Goal: Task Accomplishment & Management: Manage account settings

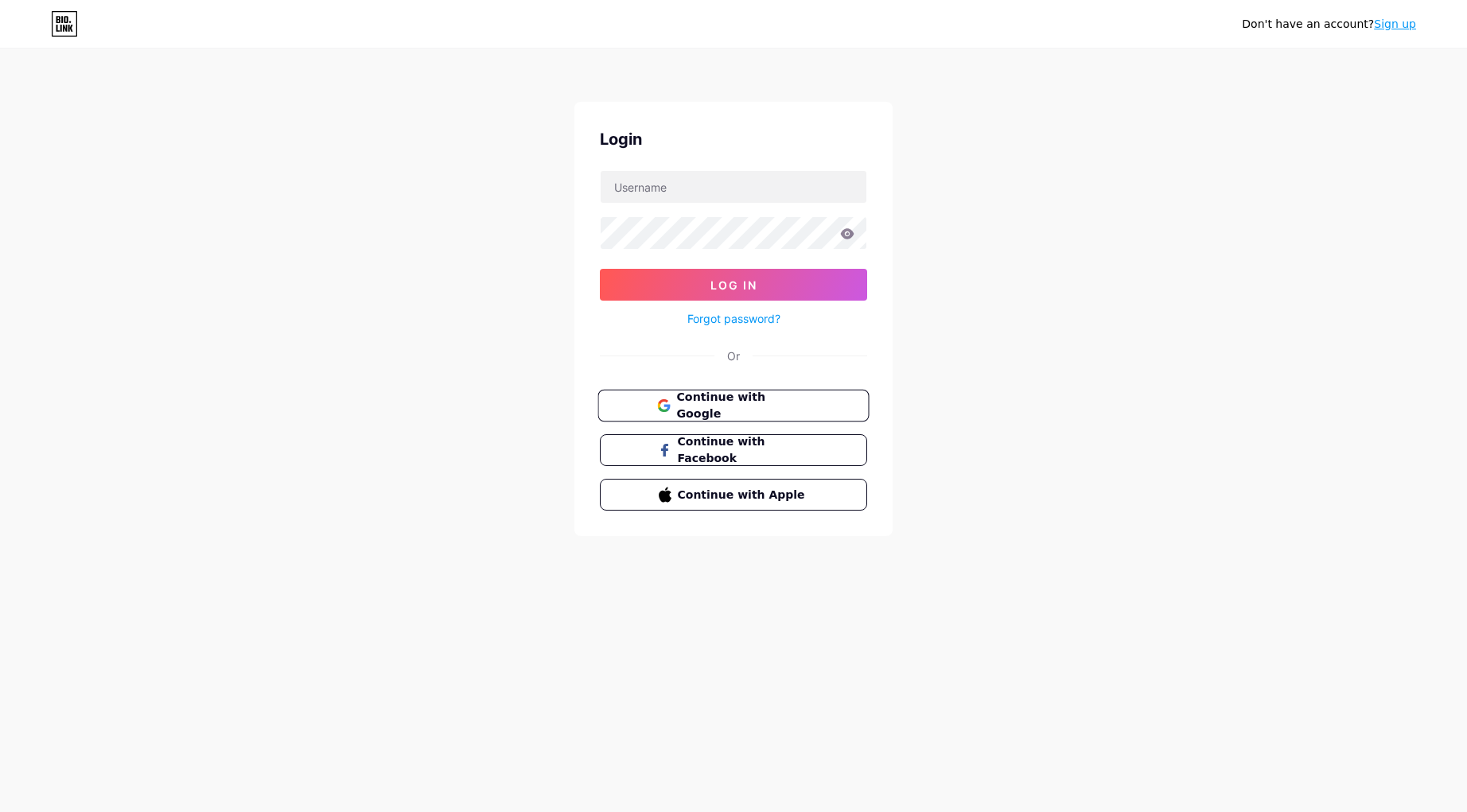
click at [769, 398] on span "Continue with Google" at bounding box center [742, 406] width 133 height 34
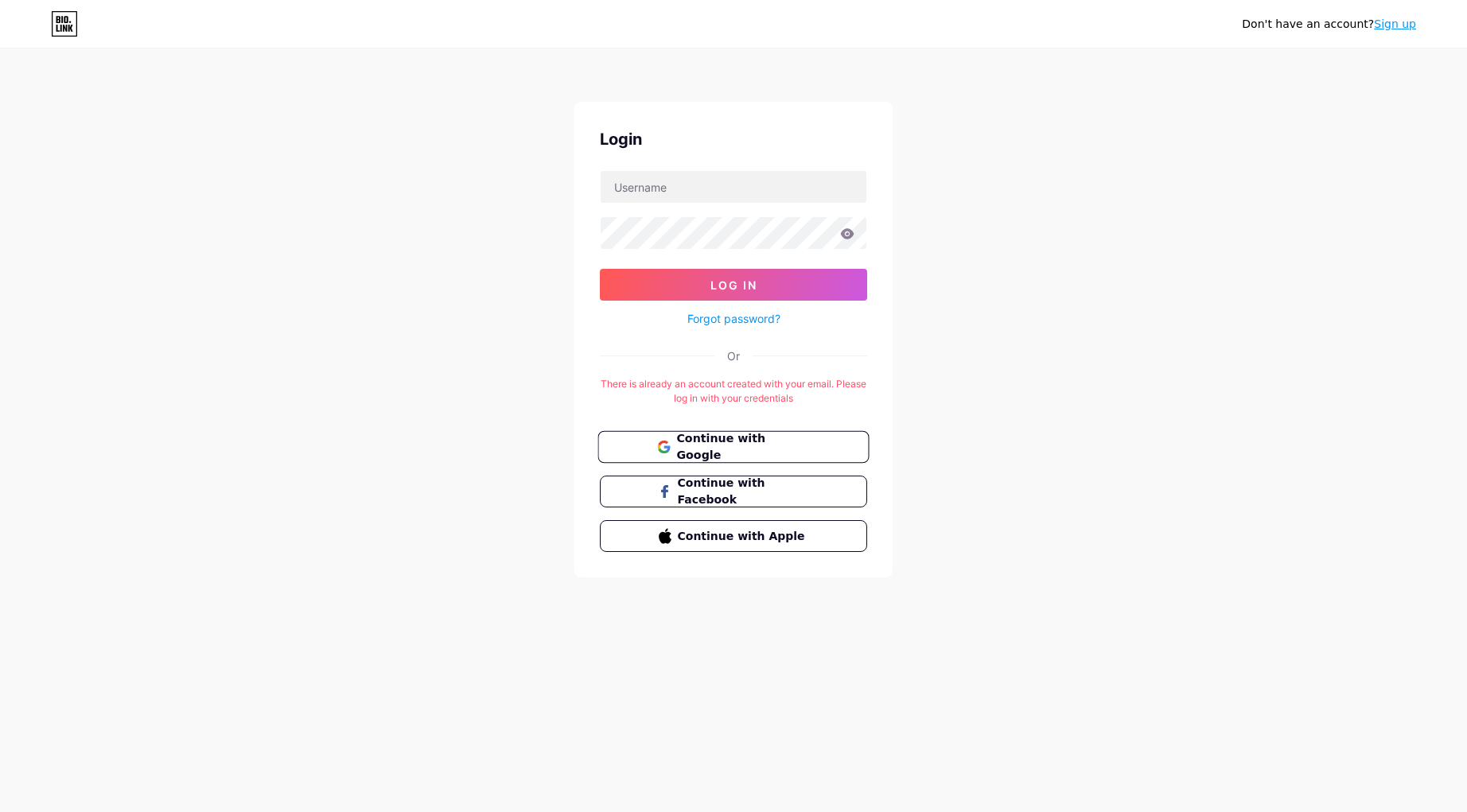
click at [670, 449] on icon at bounding box center [663, 447] width 13 height 13
click at [802, 183] on input "text" at bounding box center [734, 187] width 266 height 32
type input "imklementina"
click at [853, 230] on icon at bounding box center [847, 233] width 14 height 11
click at [803, 284] on button "Log In" at bounding box center [734, 285] width 267 height 32
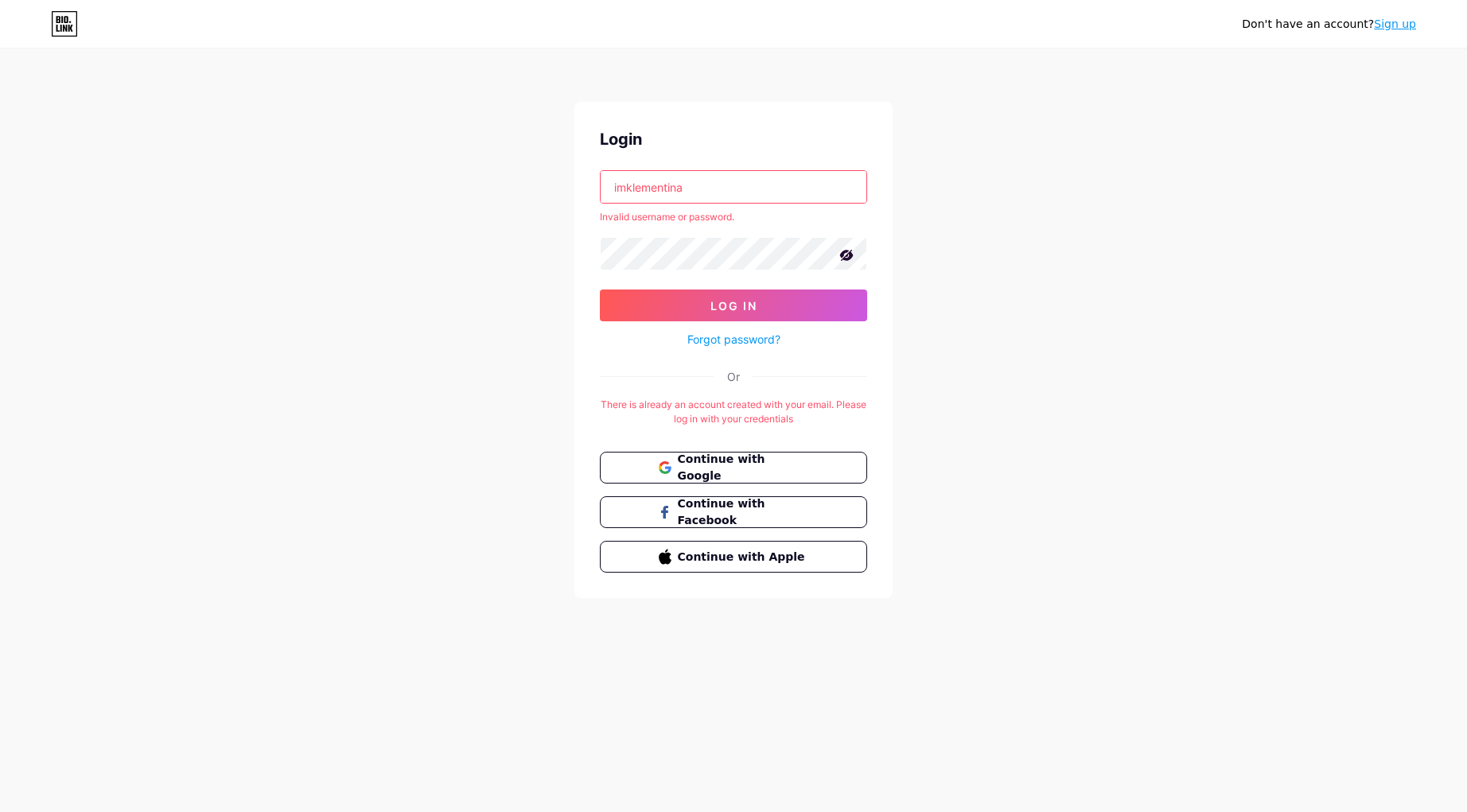
click at [753, 342] on link "Forgot password?" at bounding box center [734, 339] width 93 height 17
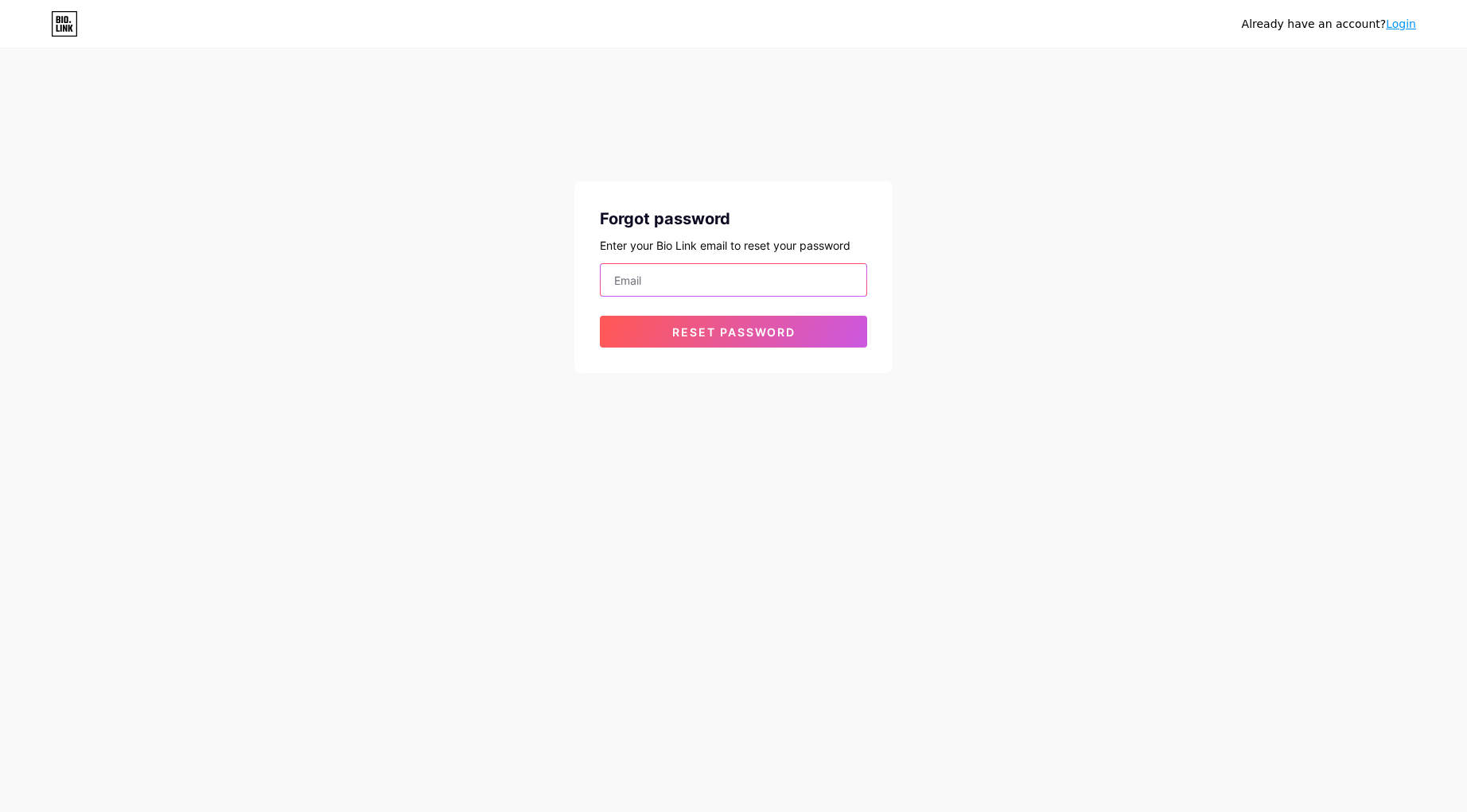
click at [732, 293] on input "email" at bounding box center [734, 280] width 266 height 32
type input "[EMAIL_ADDRESS][DOMAIN_NAME]"
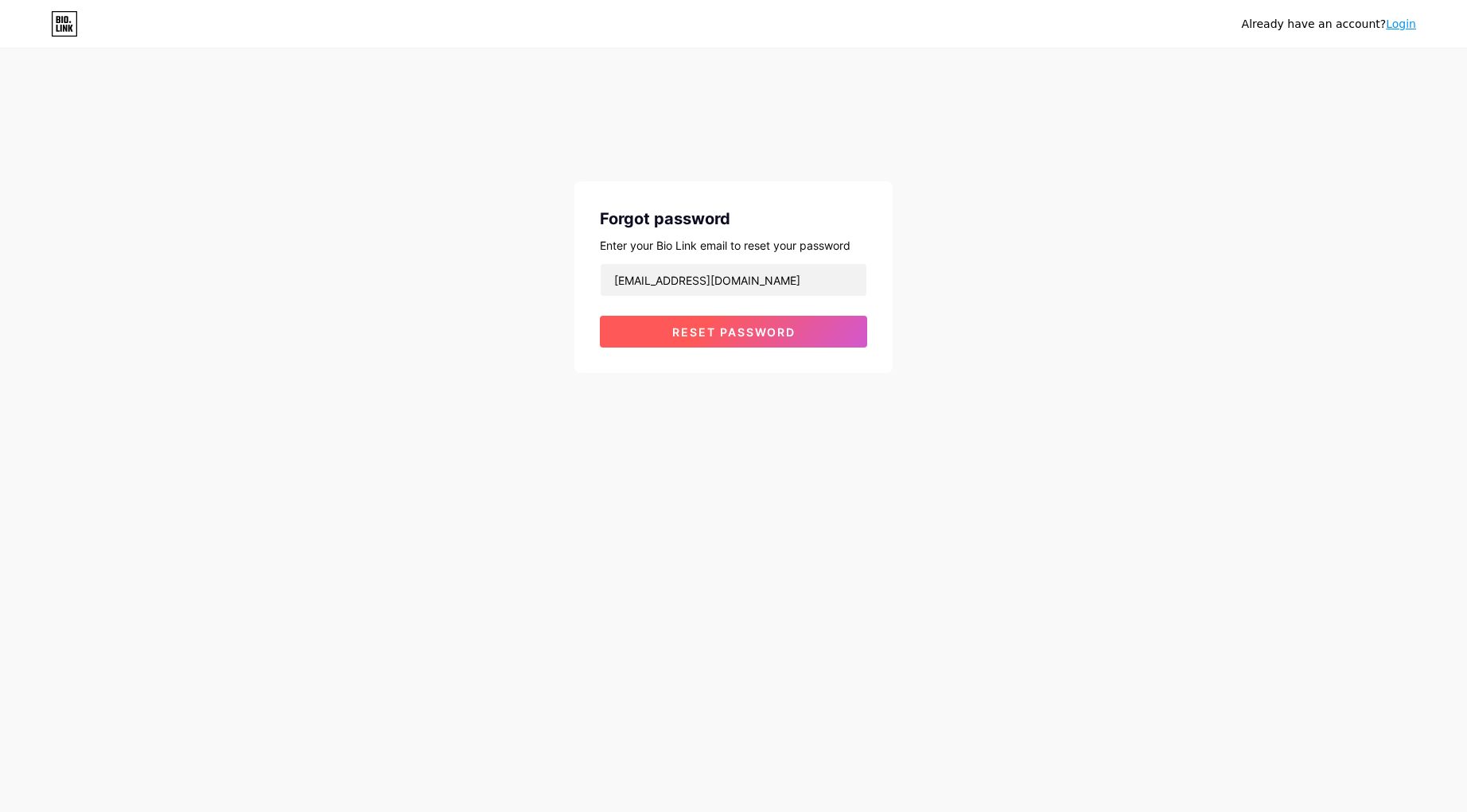
click at [728, 337] on span "Reset password" at bounding box center [734, 332] width 124 height 14
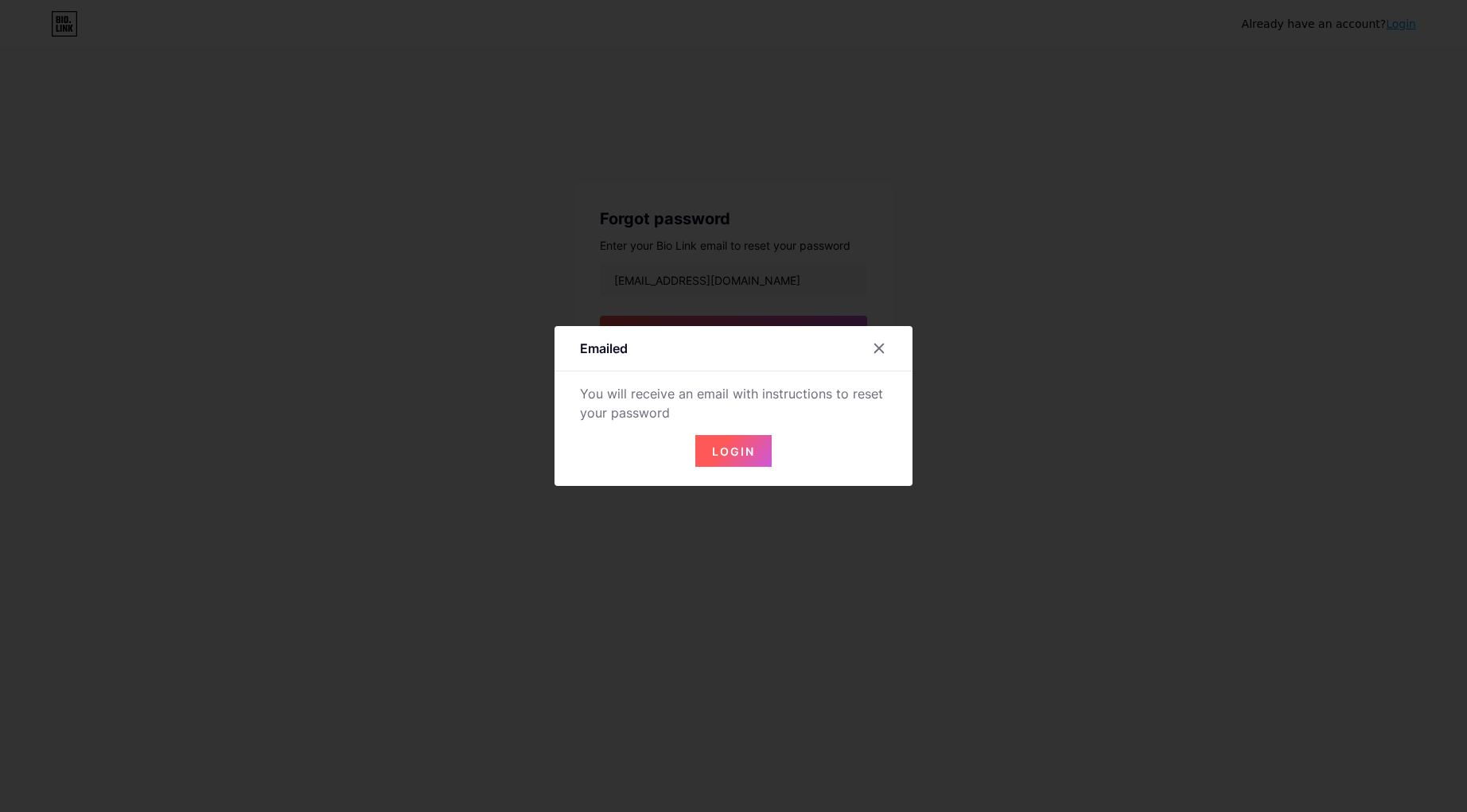
click at [717, 446] on span "Login" at bounding box center [734, 452] width 43 height 14
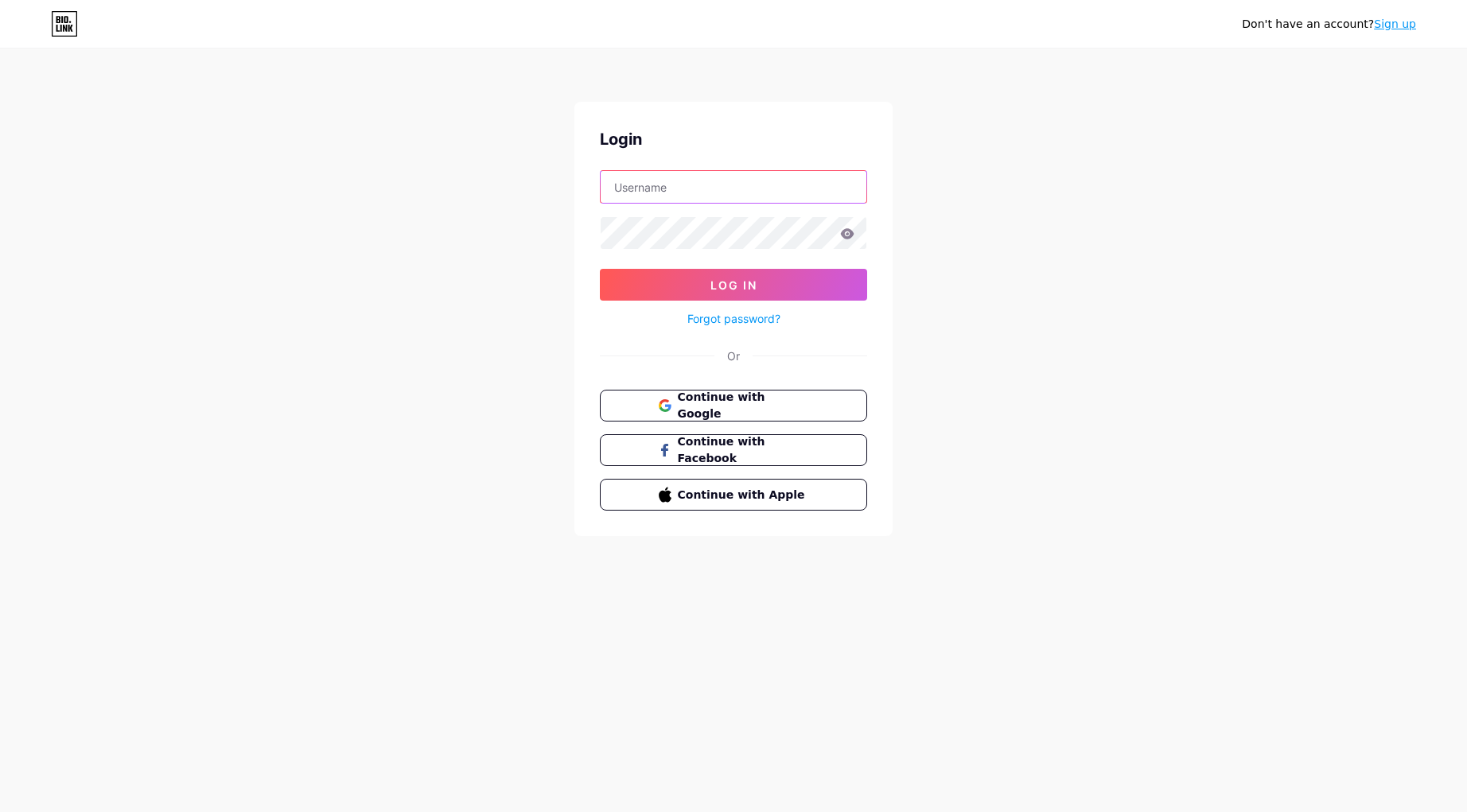
click at [733, 182] on input "text" at bounding box center [734, 187] width 266 height 32
type input "[EMAIL_ADDRESS][DOMAIN_NAME]"
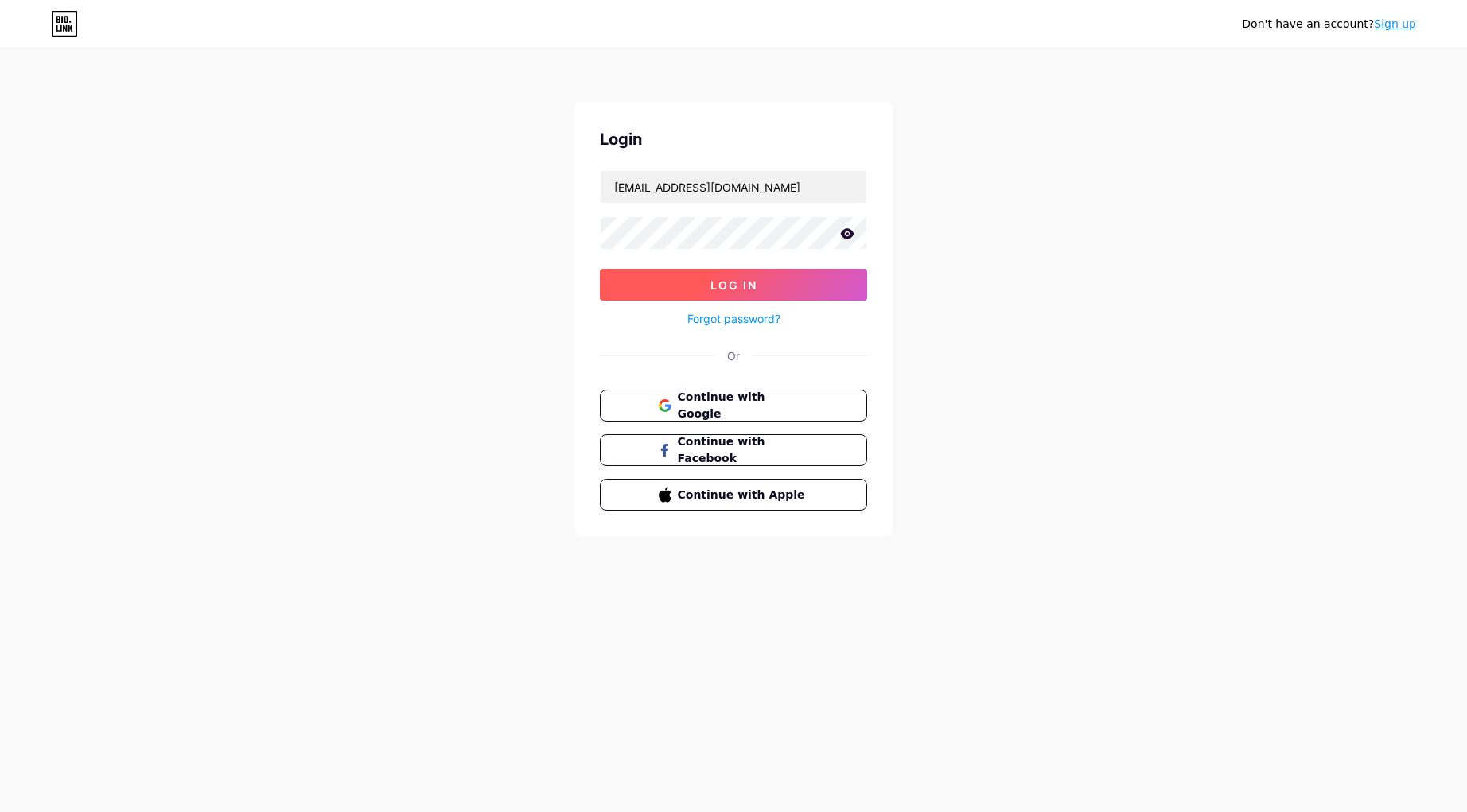
click at [740, 283] on span "Log In" at bounding box center [734, 285] width 47 height 14
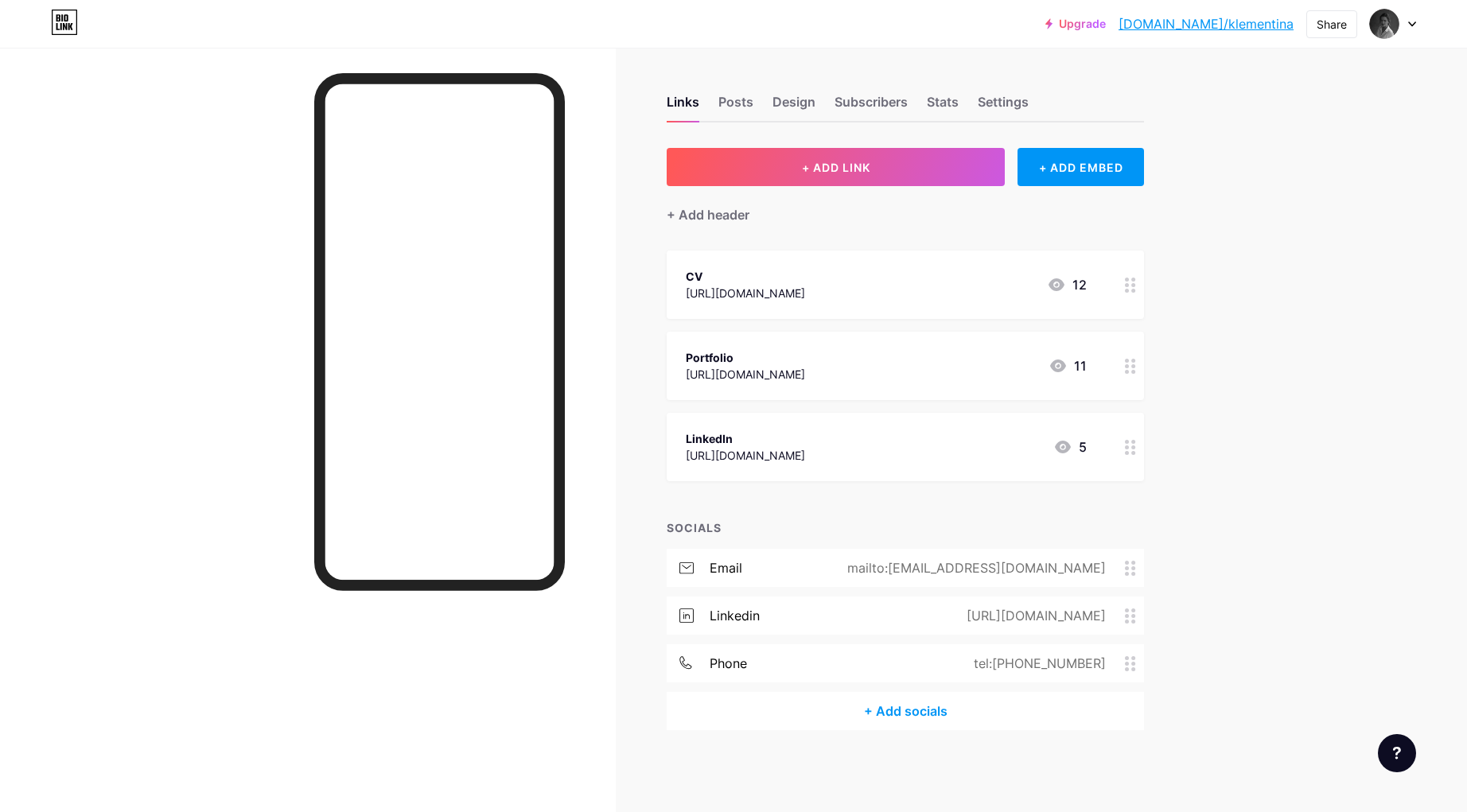
click at [1235, 20] on link "[DOMAIN_NAME]/klementina" at bounding box center [1206, 24] width 175 height 19
